Goal: Use online tool/utility: Utilize a website feature to perform a specific function

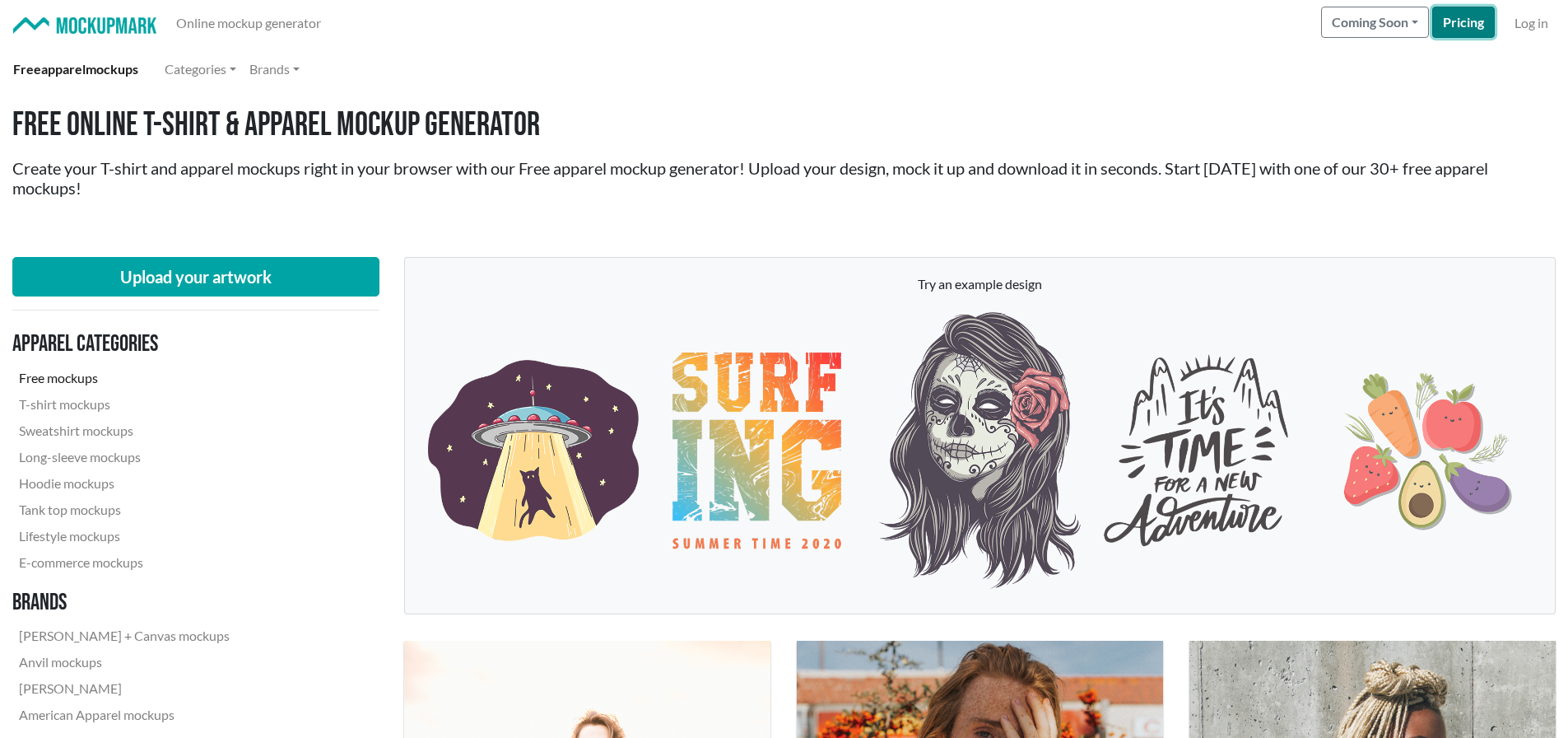
click at [854, 21] on link "Pricing" at bounding box center [1463, 21] width 63 height 31
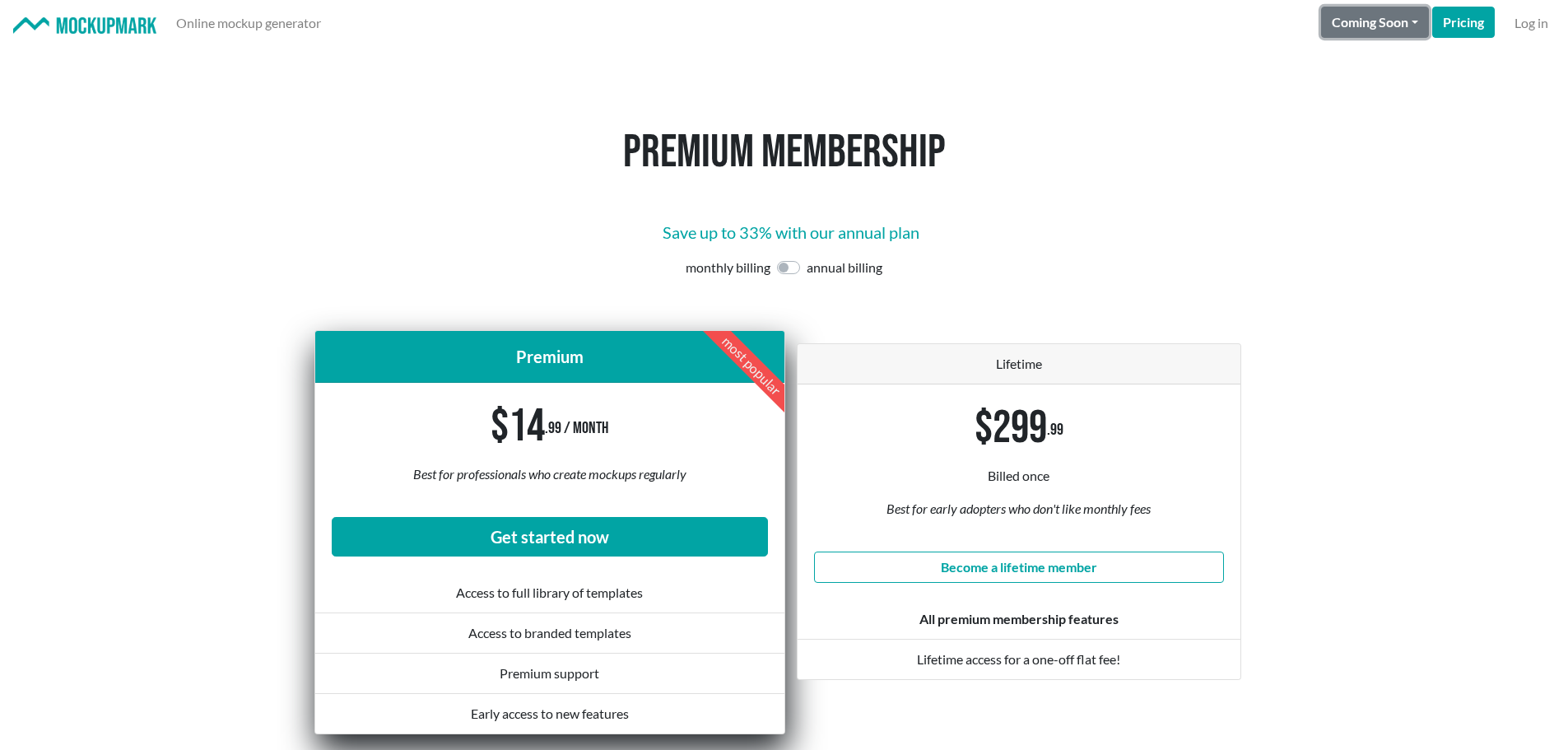
click at [854, 21] on button "Coming Soon" at bounding box center [1375, 21] width 108 height 31
click at [854, 168] on h1 "Premium membership" at bounding box center [785, 153] width 939 height 55
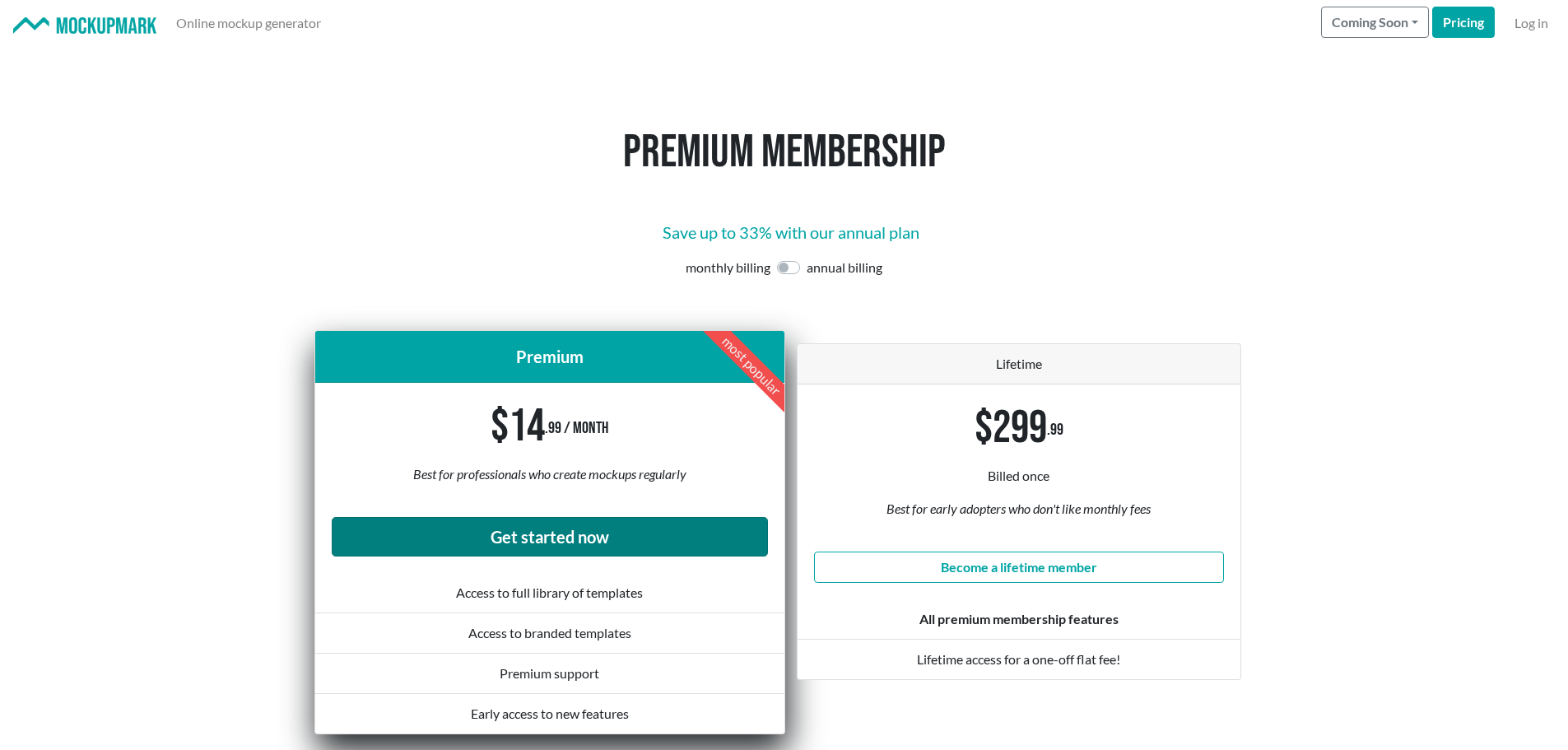
scroll to position [164, 0]
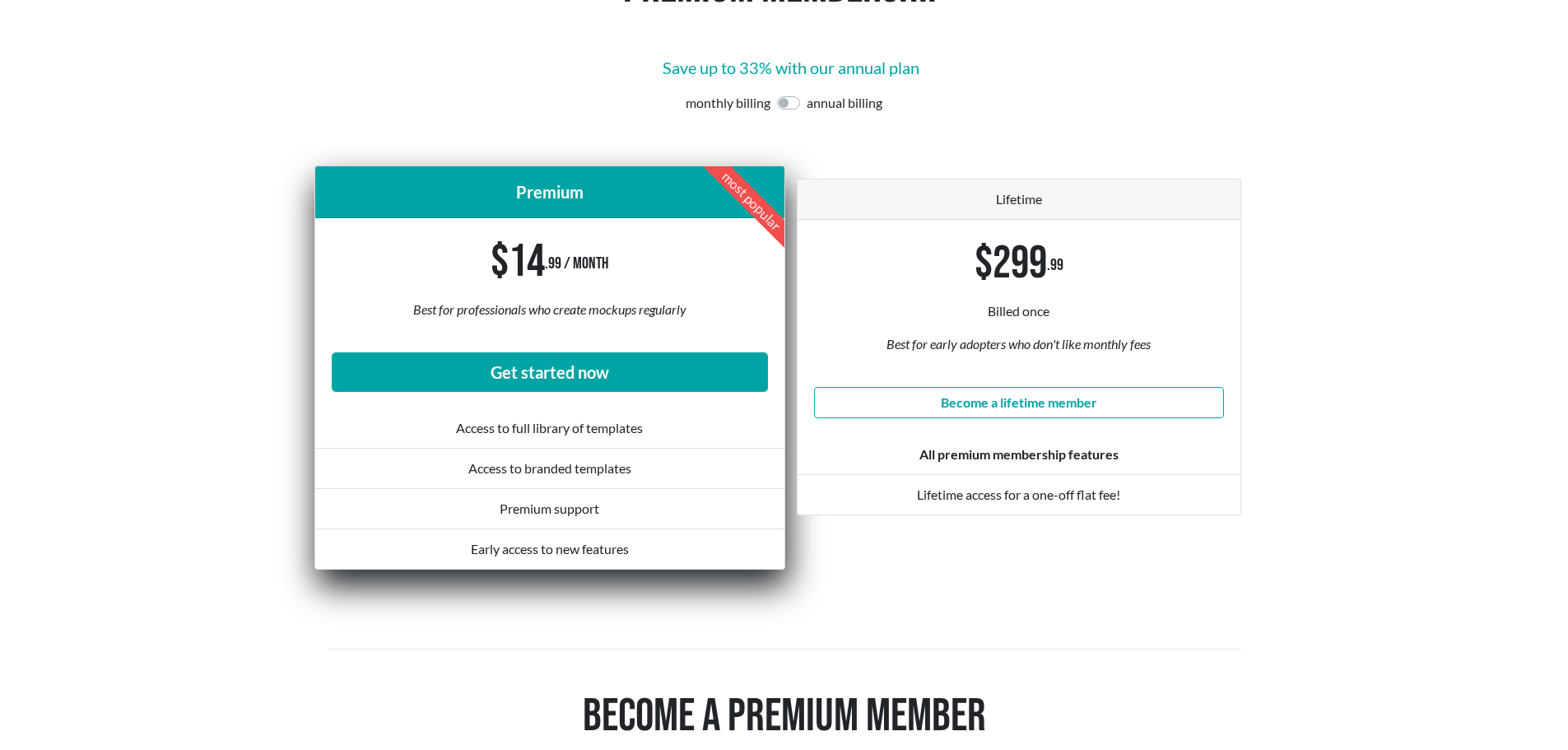
click at [541, 505] on div "Premium support" at bounding box center [550, 509] width 469 height 40
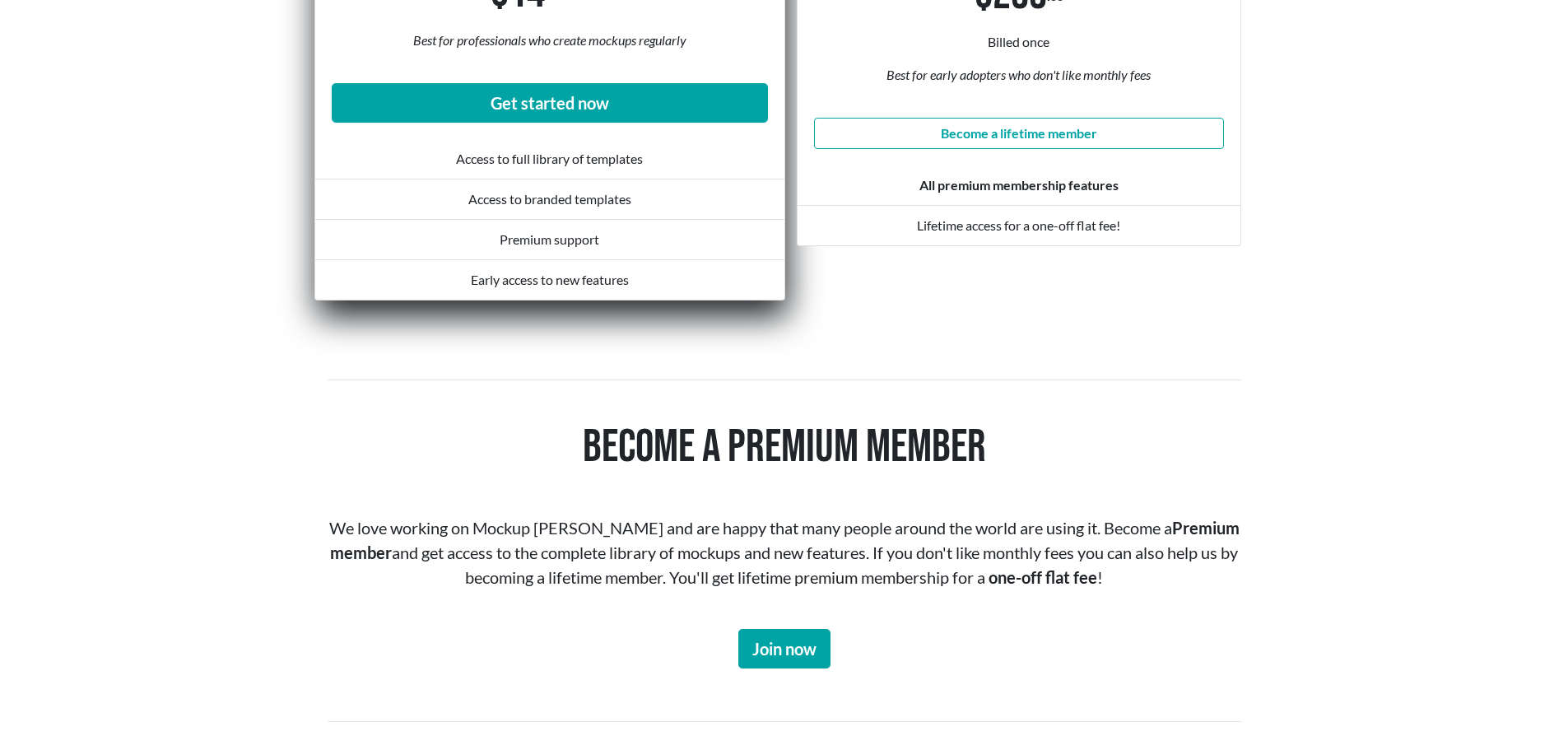
scroll to position [0, 0]
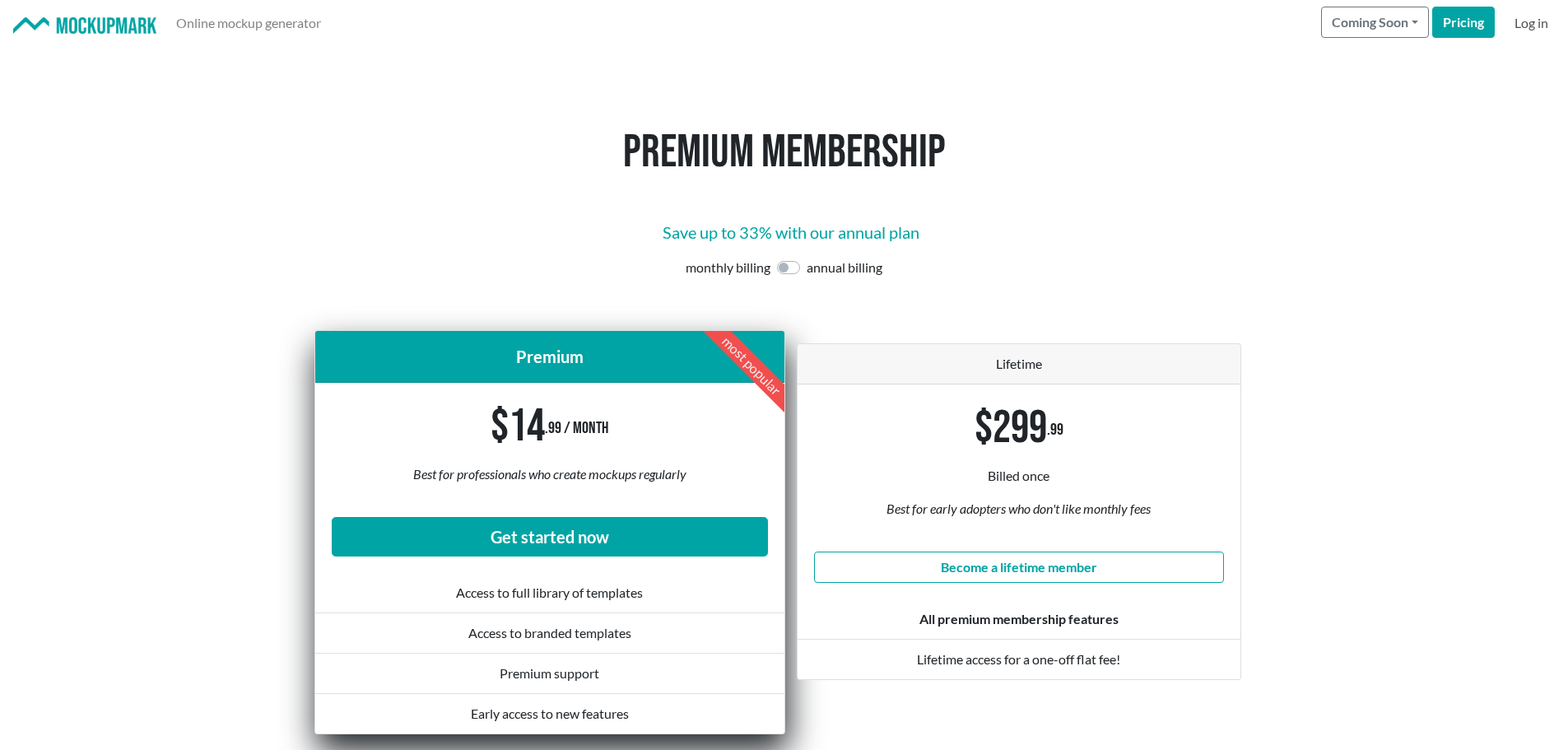
click at [854, 33] on link "Log in" at bounding box center [1531, 22] width 46 height 33
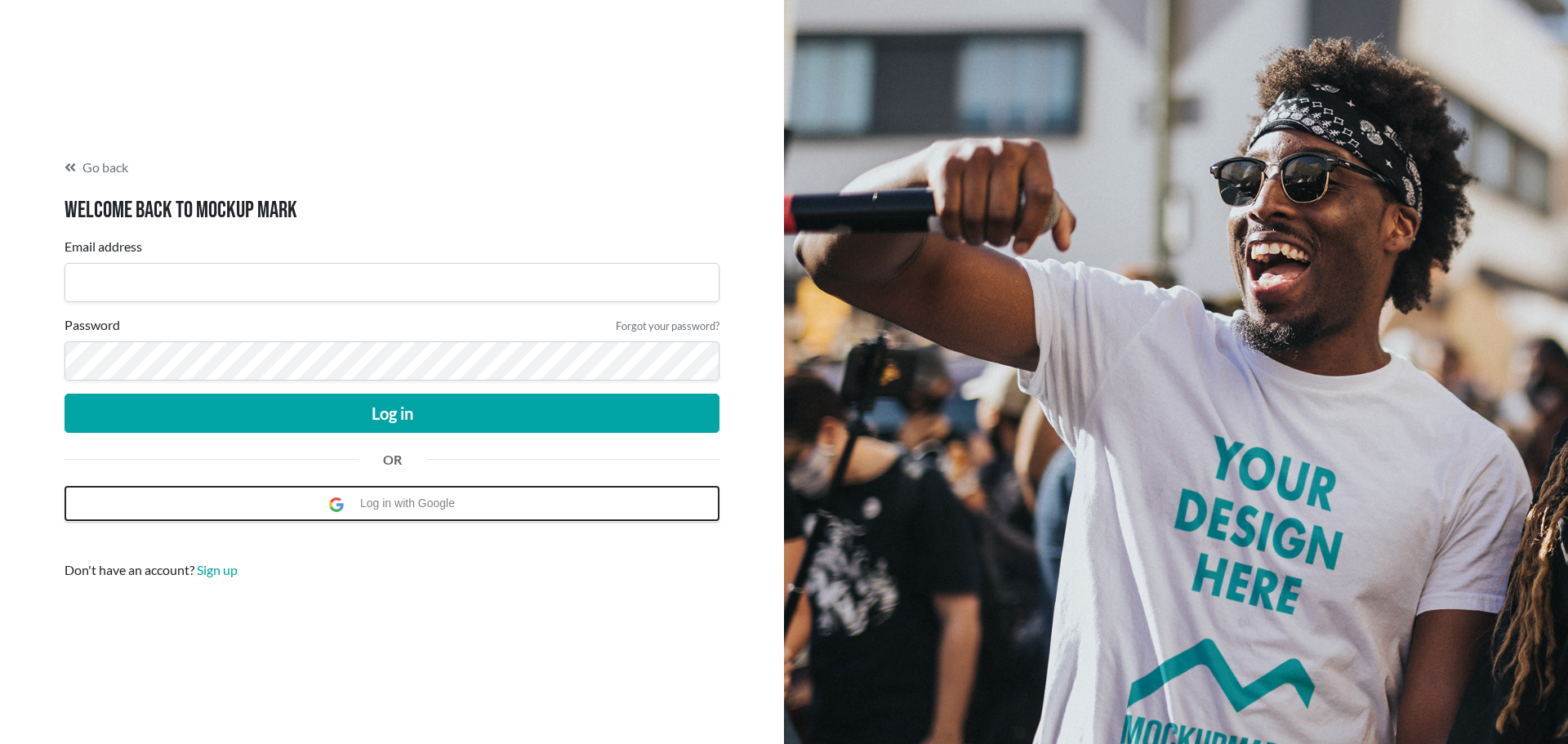
click at [439, 512] on span "Log in with Google" at bounding box center [412, 504] width 103 height 34
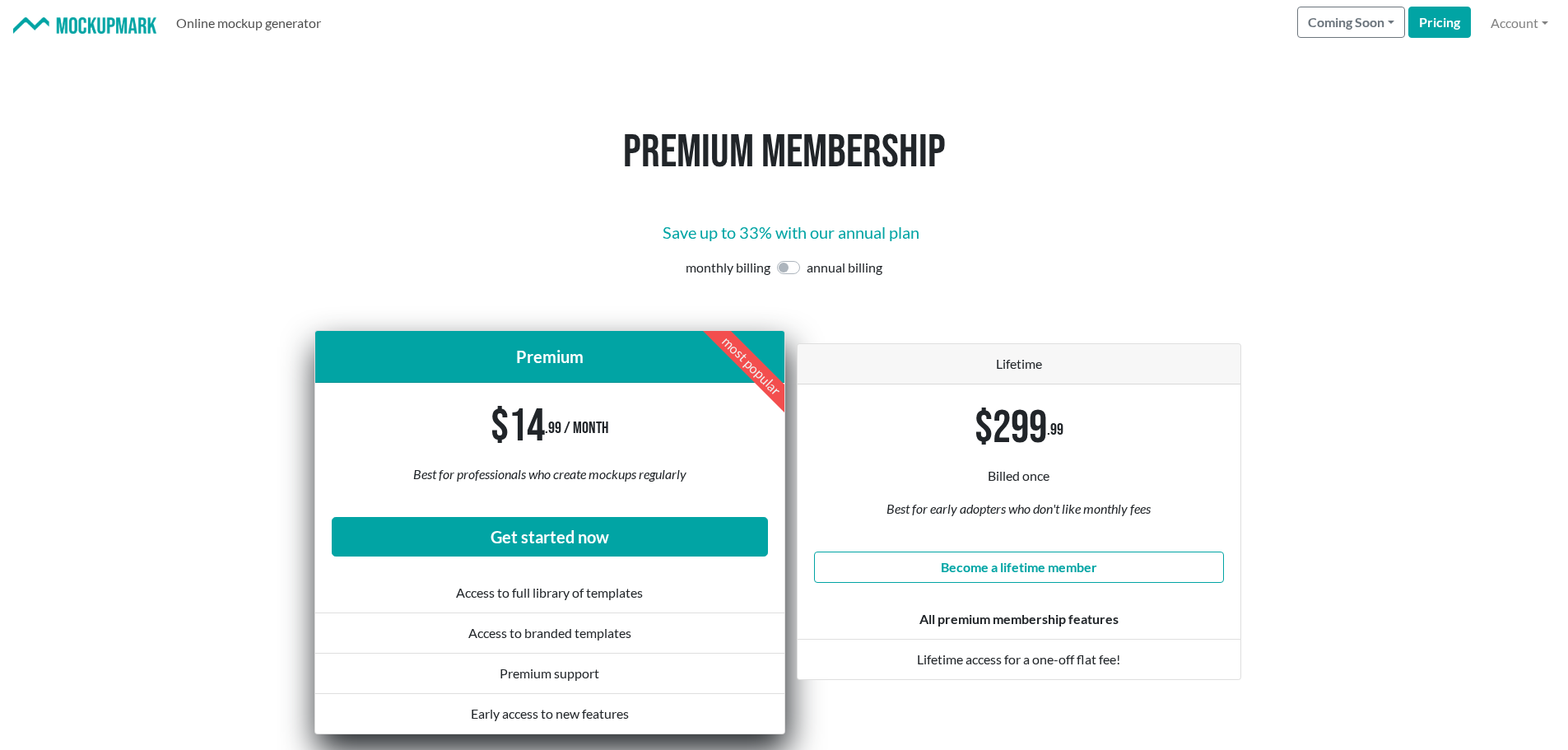
click at [222, 28] on link "Online mockup generator" at bounding box center [249, 22] width 158 height 33
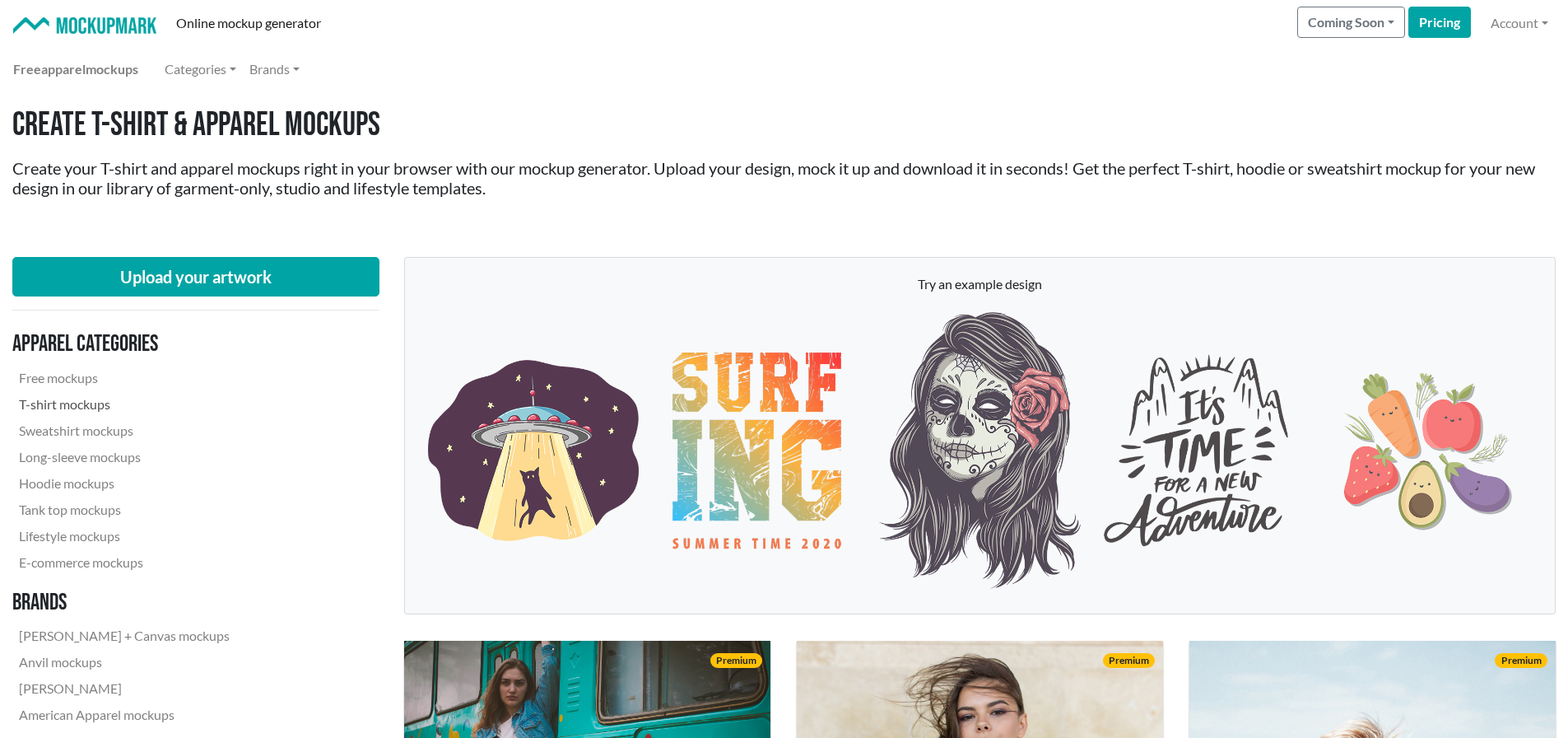
click at [94, 408] on link "T-shirt mockups" at bounding box center [124, 403] width 223 height 26
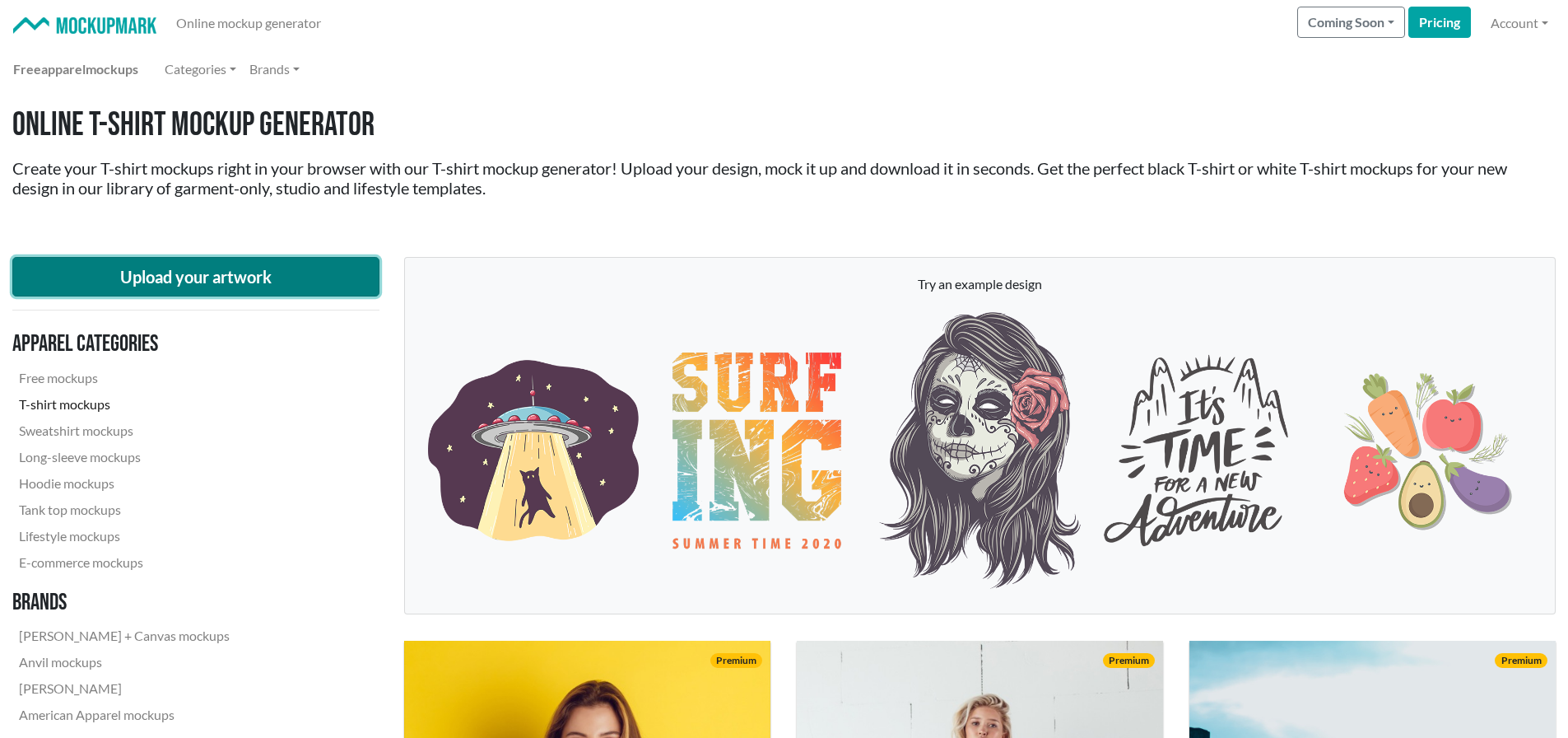
click at [216, 273] on button "Upload your artwork" at bounding box center [196, 276] width 367 height 39
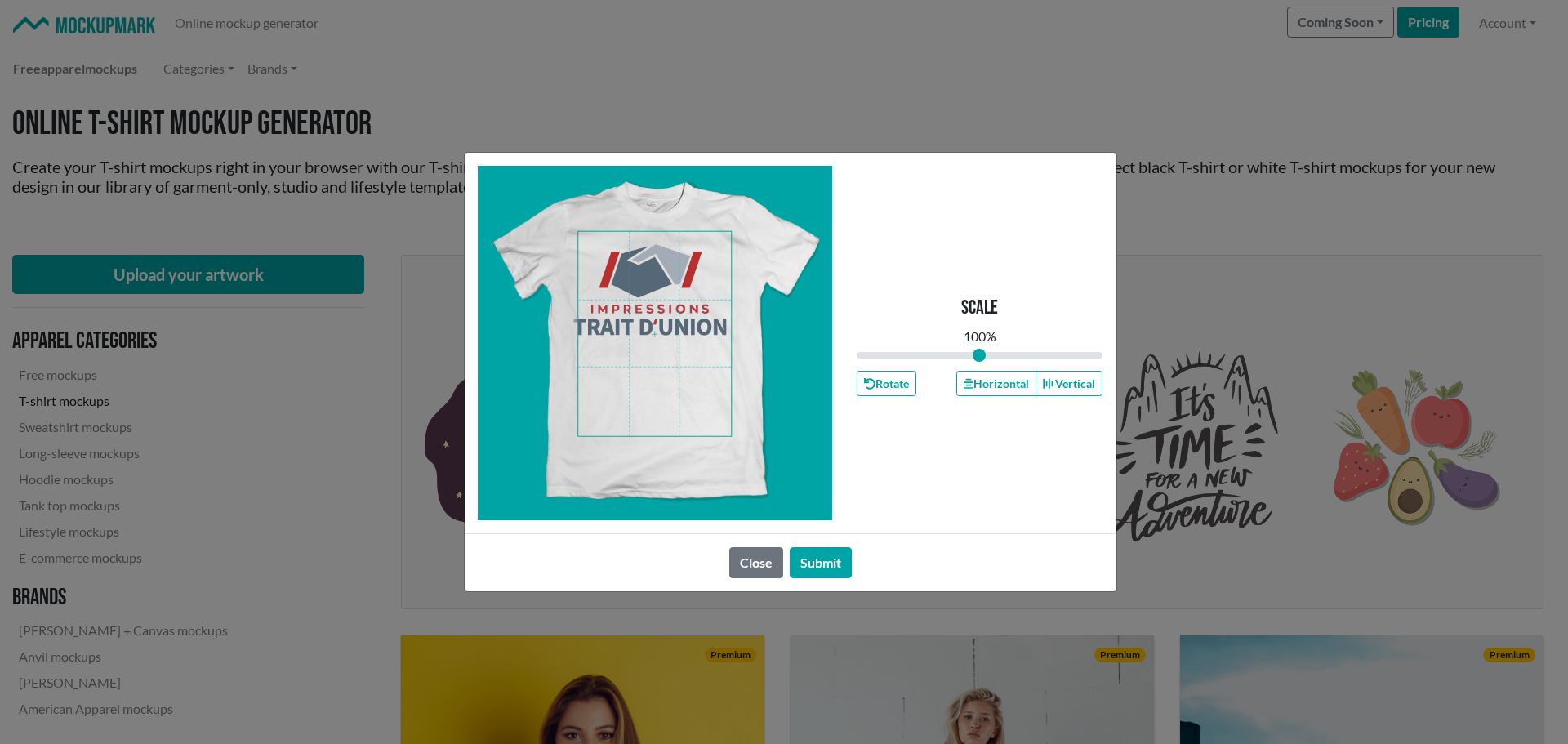
click at [623, 270] on span at bounding box center [655, 334] width 153 height 204
click at [689, 342] on span at bounding box center [655, 334] width 153 height 204
click at [713, 353] on span at bounding box center [655, 334] width 153 height 204
drag, startPoint x: 981, startPoint y: 356, endPoint x: 945, endPoint y: 359, distance: 36.1
type input "0.71"
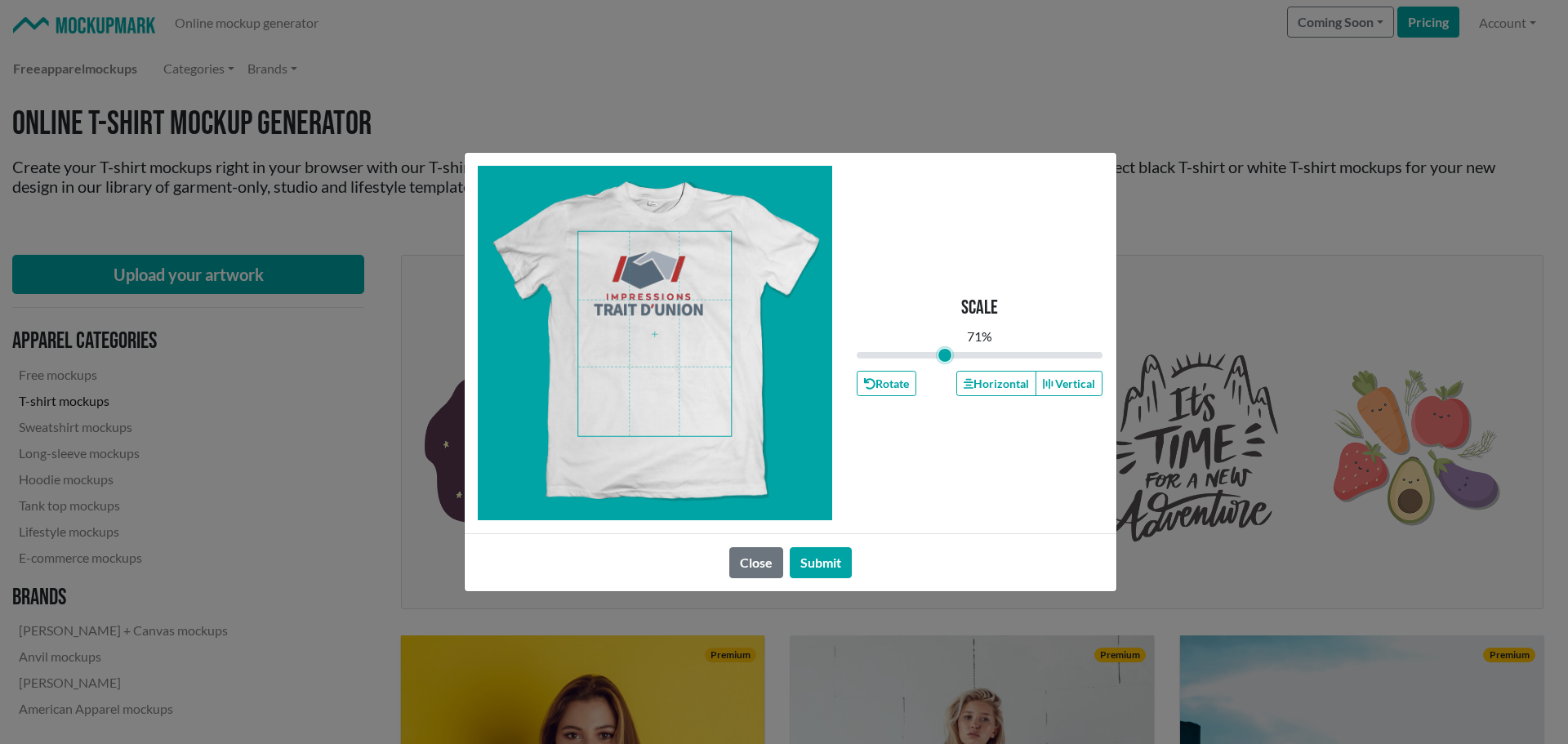
click at [847, 359] on input "range" at bounding box center [980, 355] width 247 height 18
click at [670, 279] on span at bounding box center [655, 334] width 153 height 204
click at [827, 548] on button "Submit" at bounding box center [820, 562] width 62 height 31
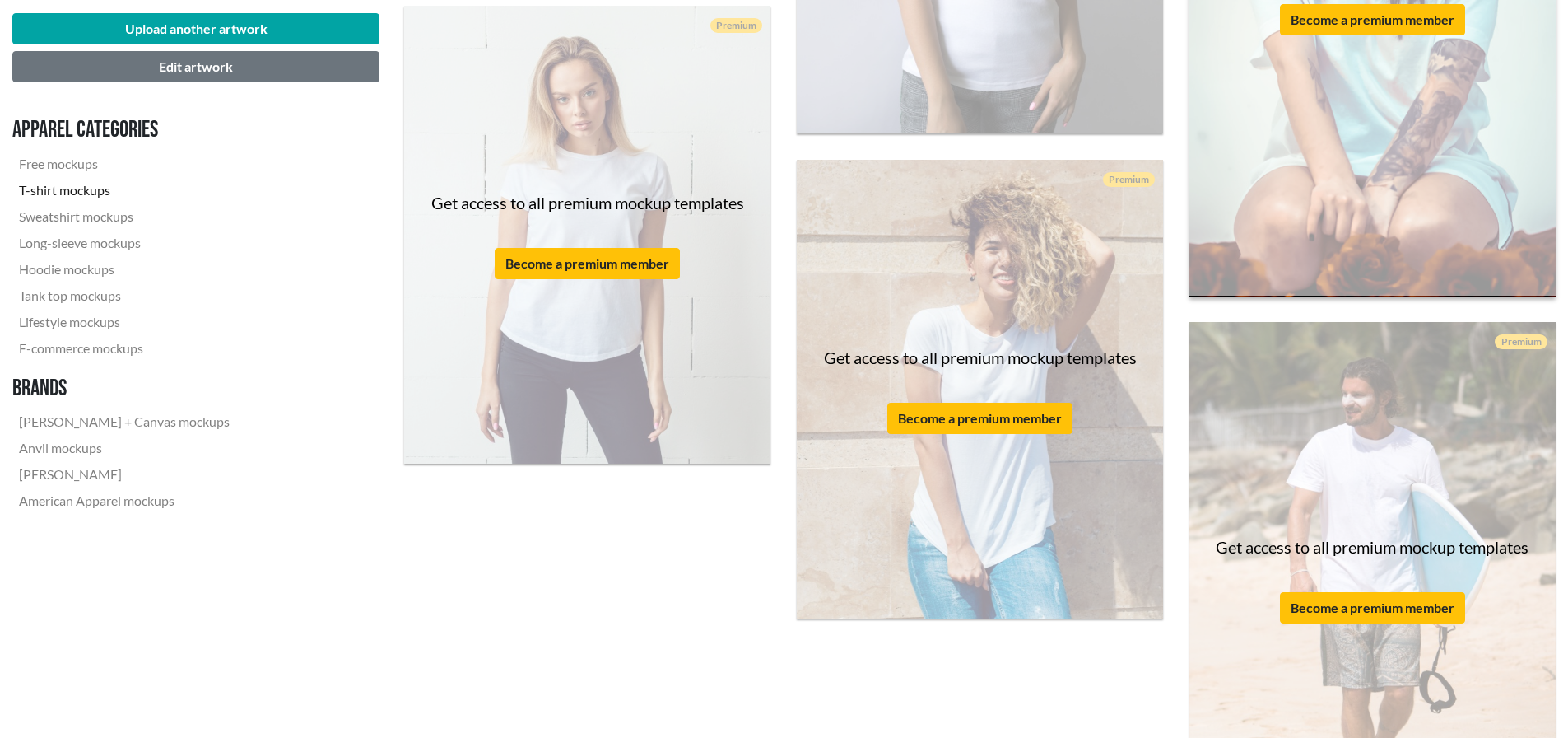
scroll to position [4093, 0]
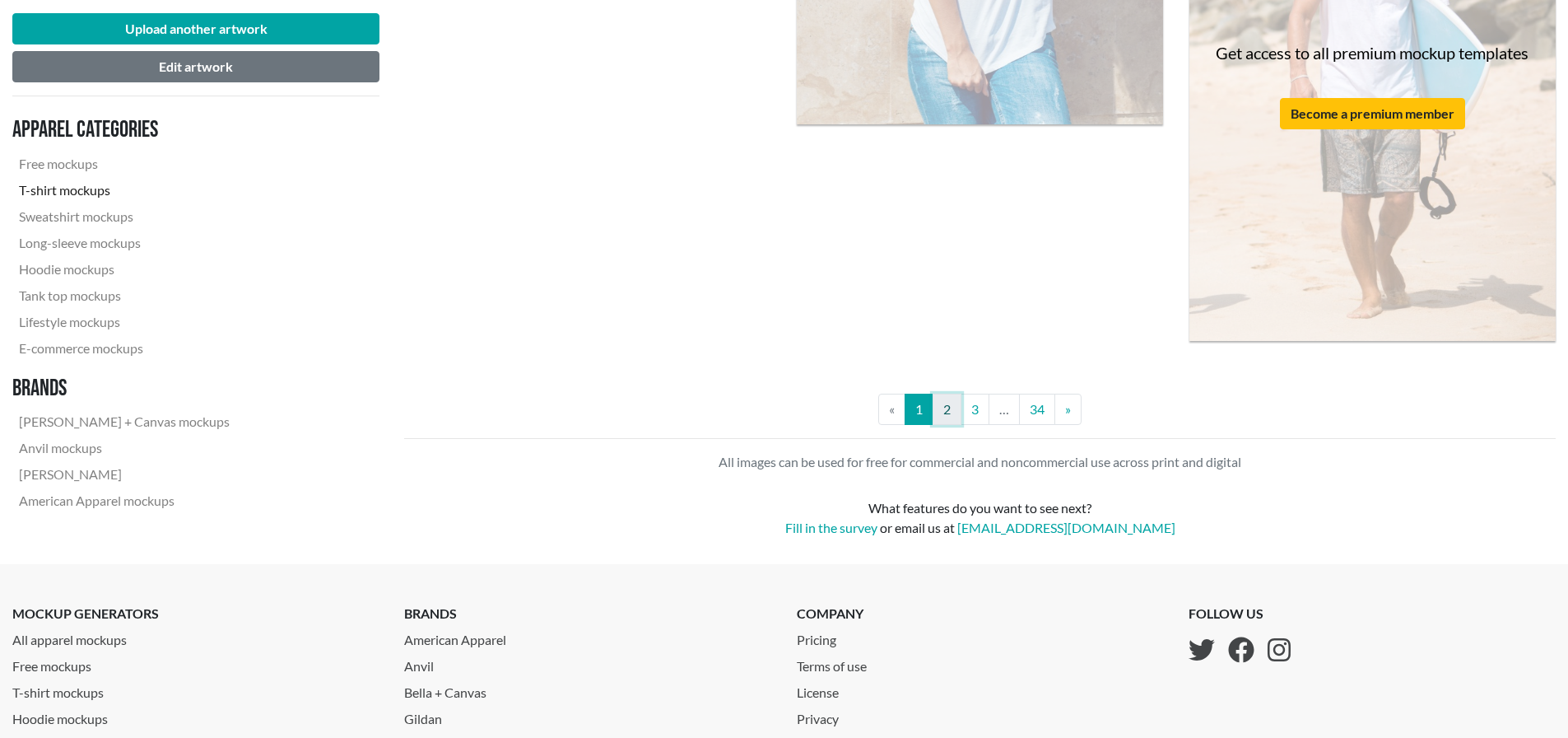
click at [854, 403] on link "2" at bounding box center [947, 409] width 29 height 31
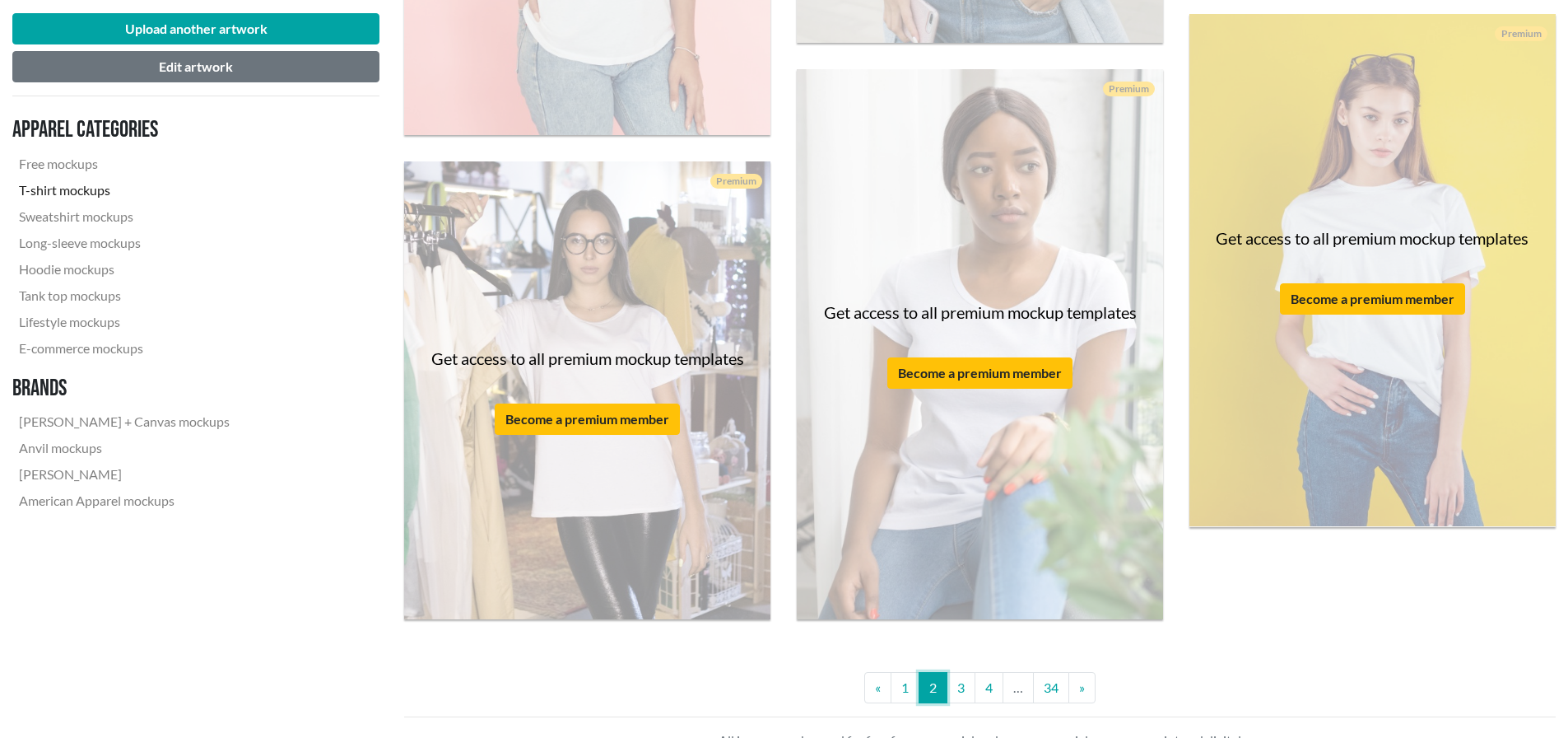
scroll to position [4644, 0]
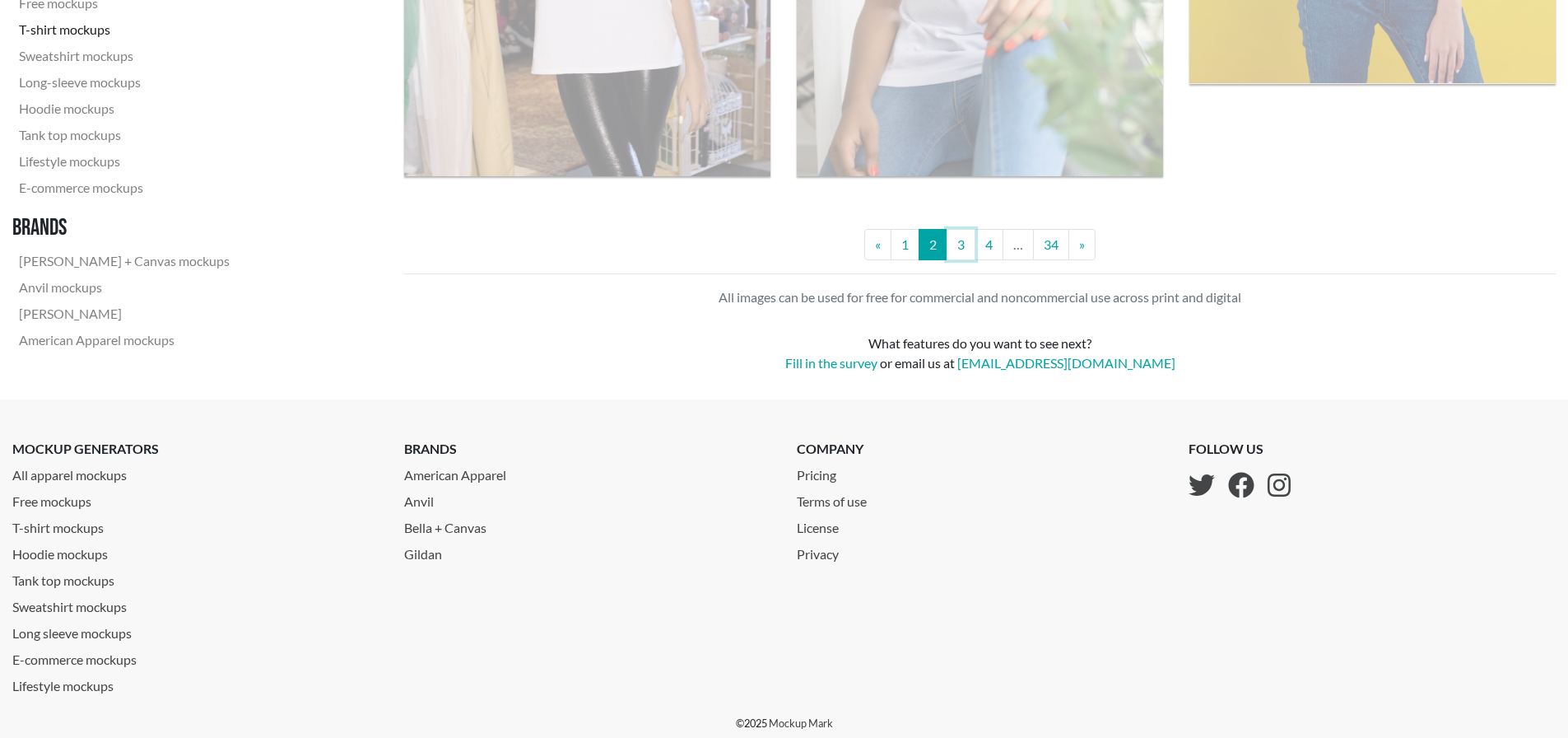
click at [854, 242] on link "3" at bounding box center [961, 244] width 29 height 31
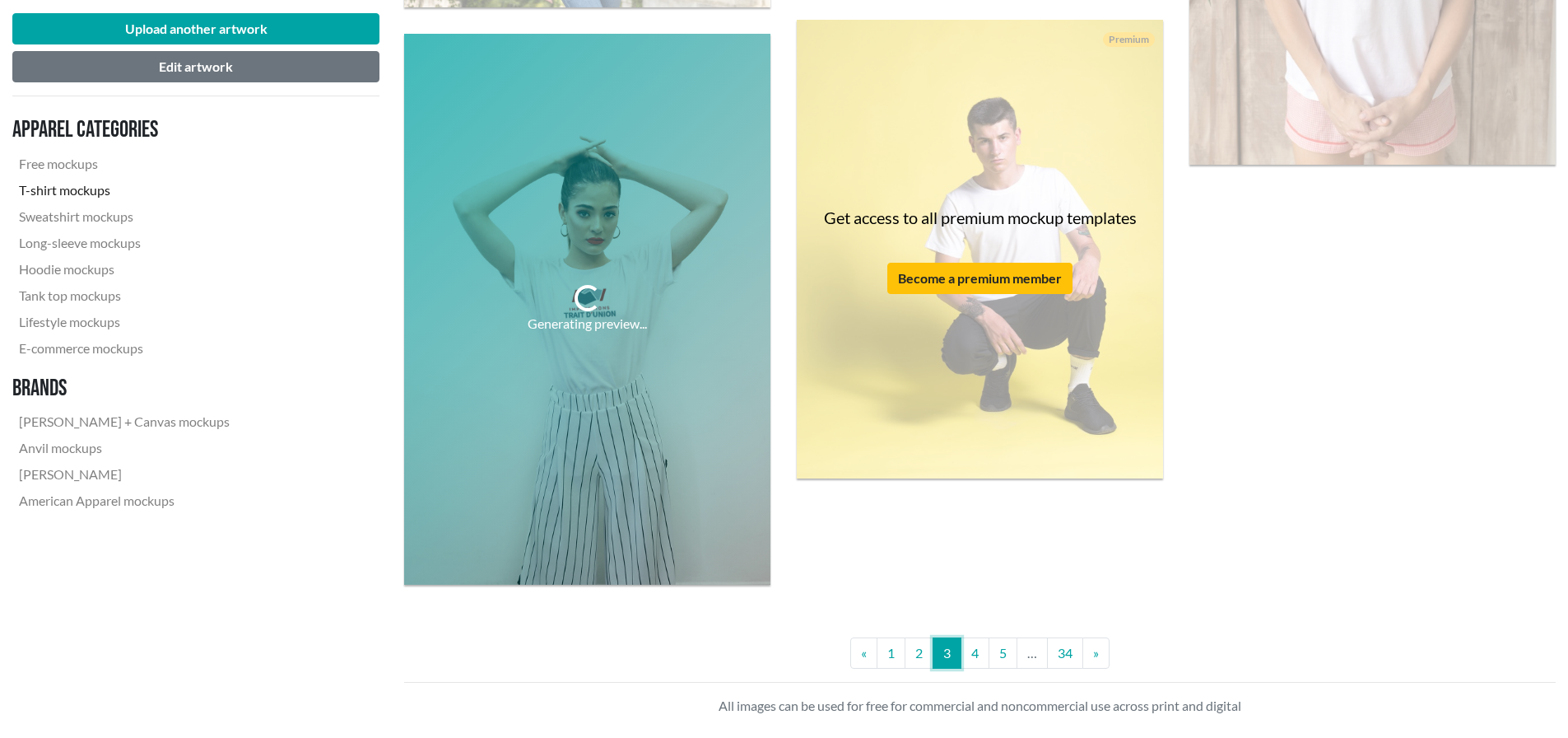
scroll to position [4118, 0]
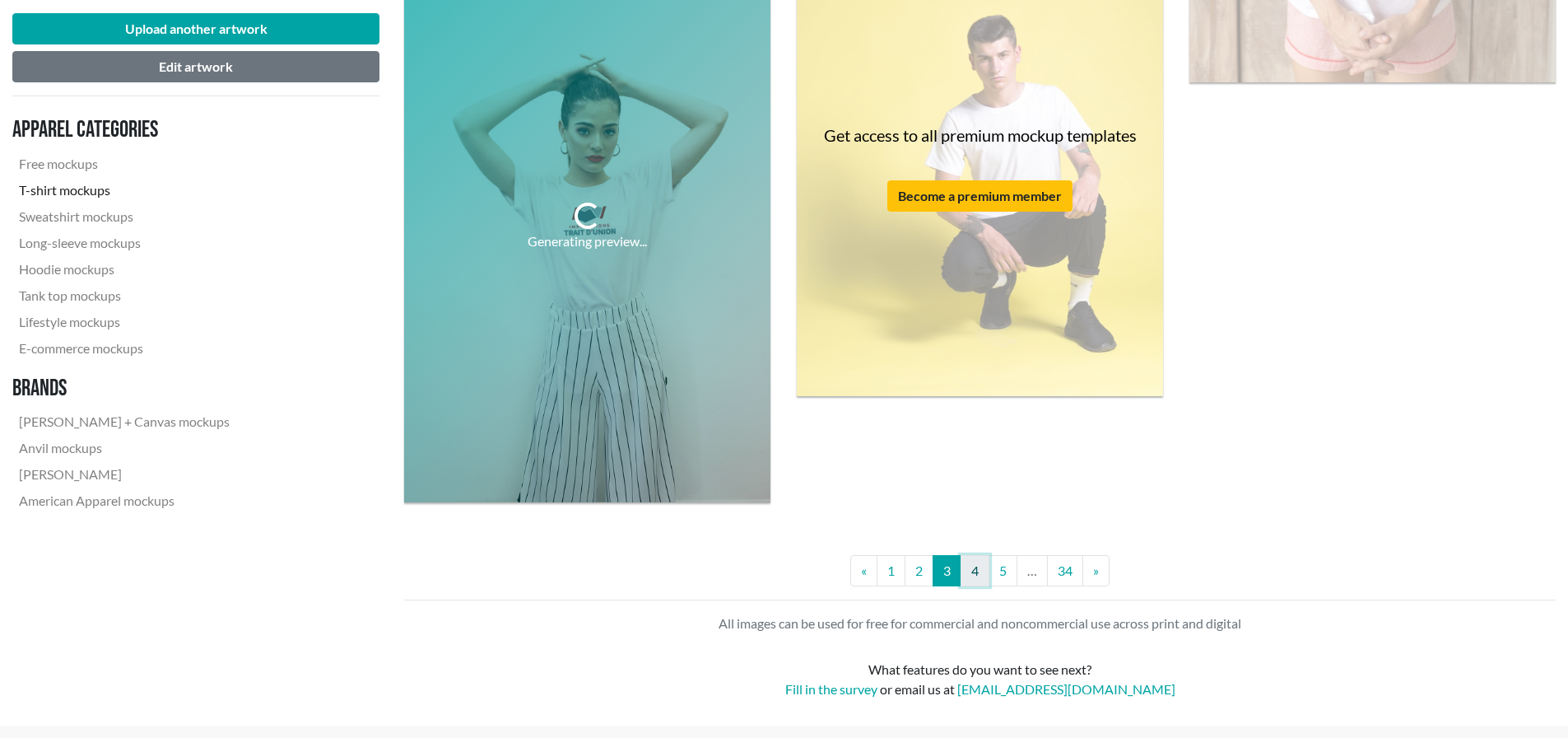
click at [854, 553] on link "4" at bounding box center [975, 571] width 29 height 31
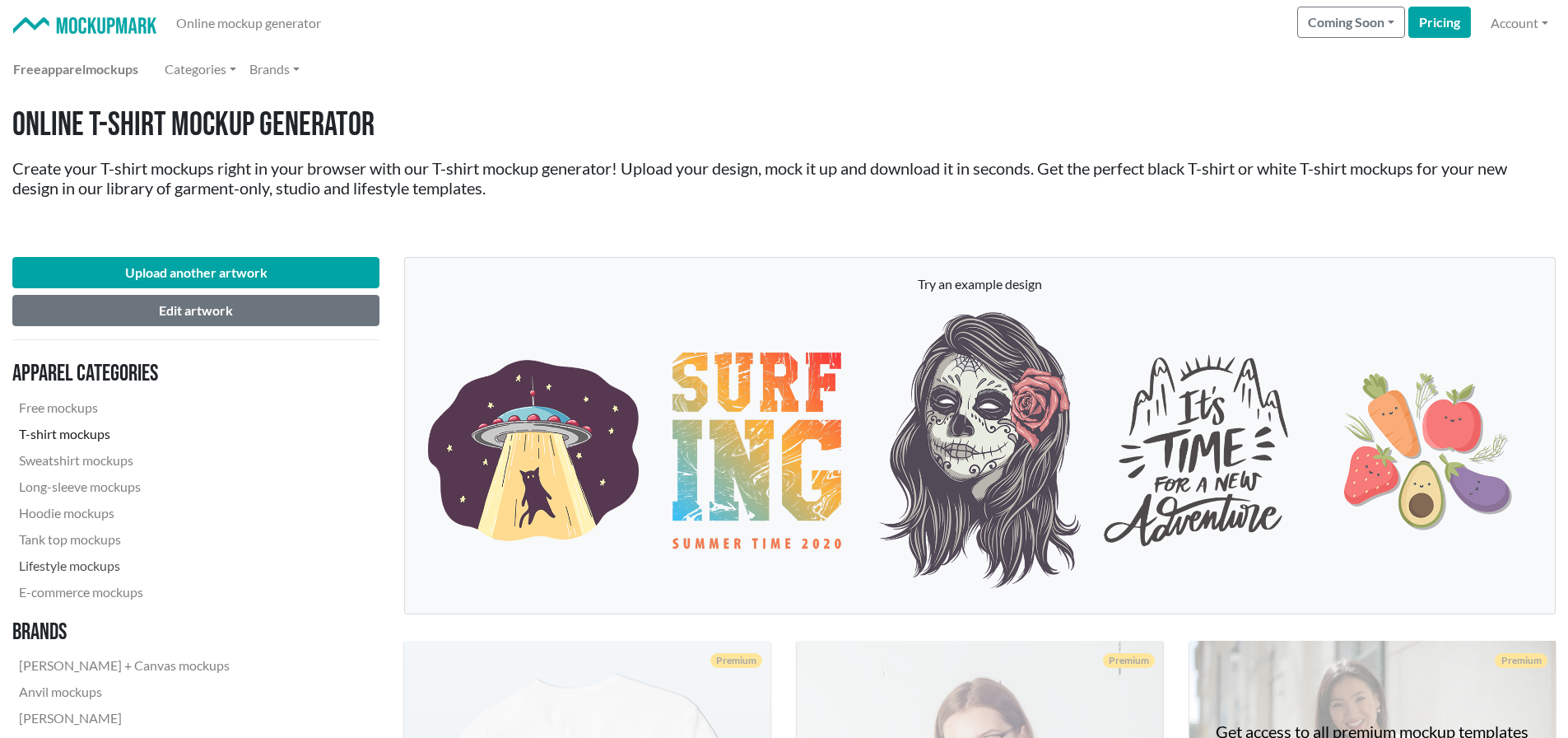
scroll to position [165, 0]
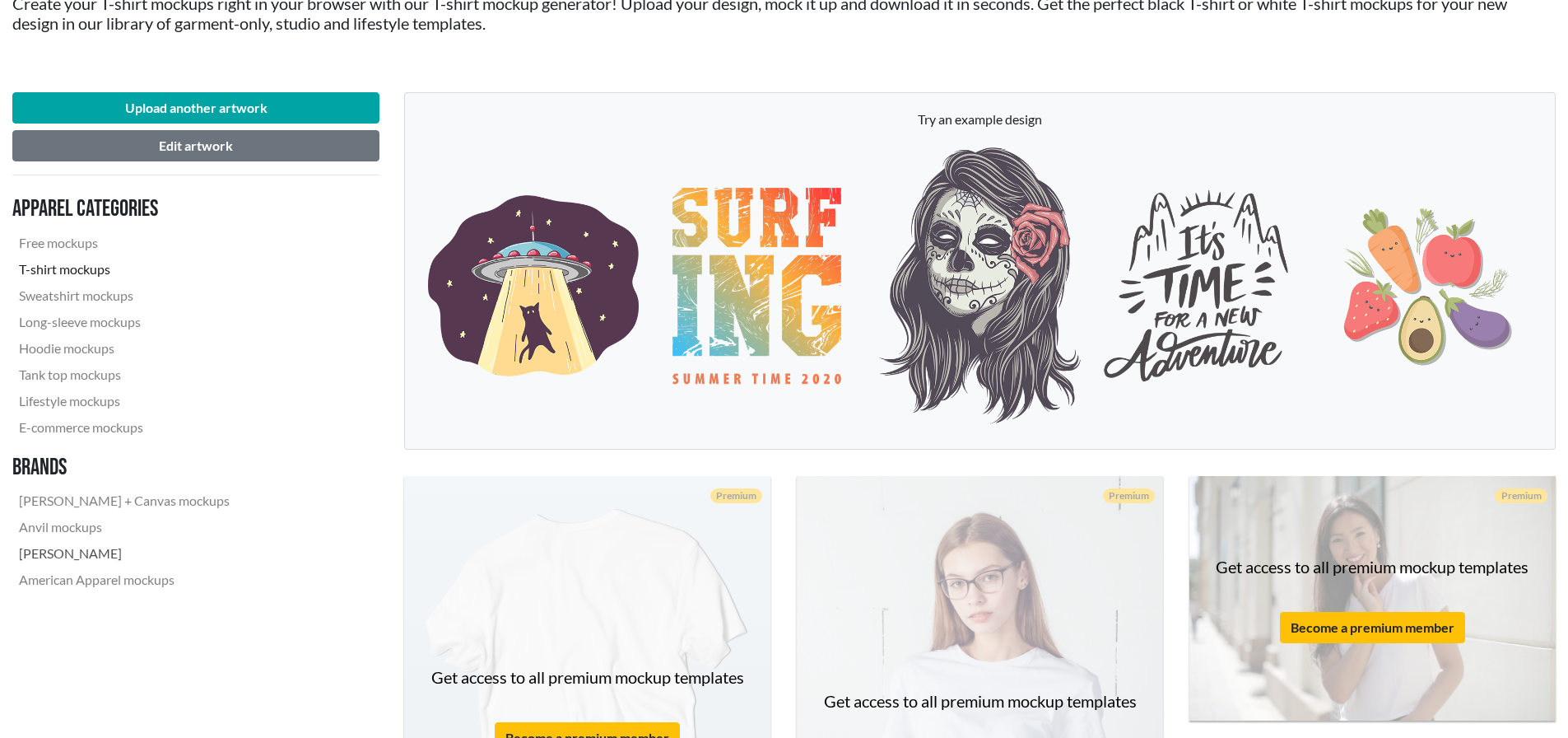
click at [70, 553] on link "[PERSON_NAME]" at bounding box center [124, 553] width 223 height 26
